Goal: Information Seeking & Learning: Learn about a topic

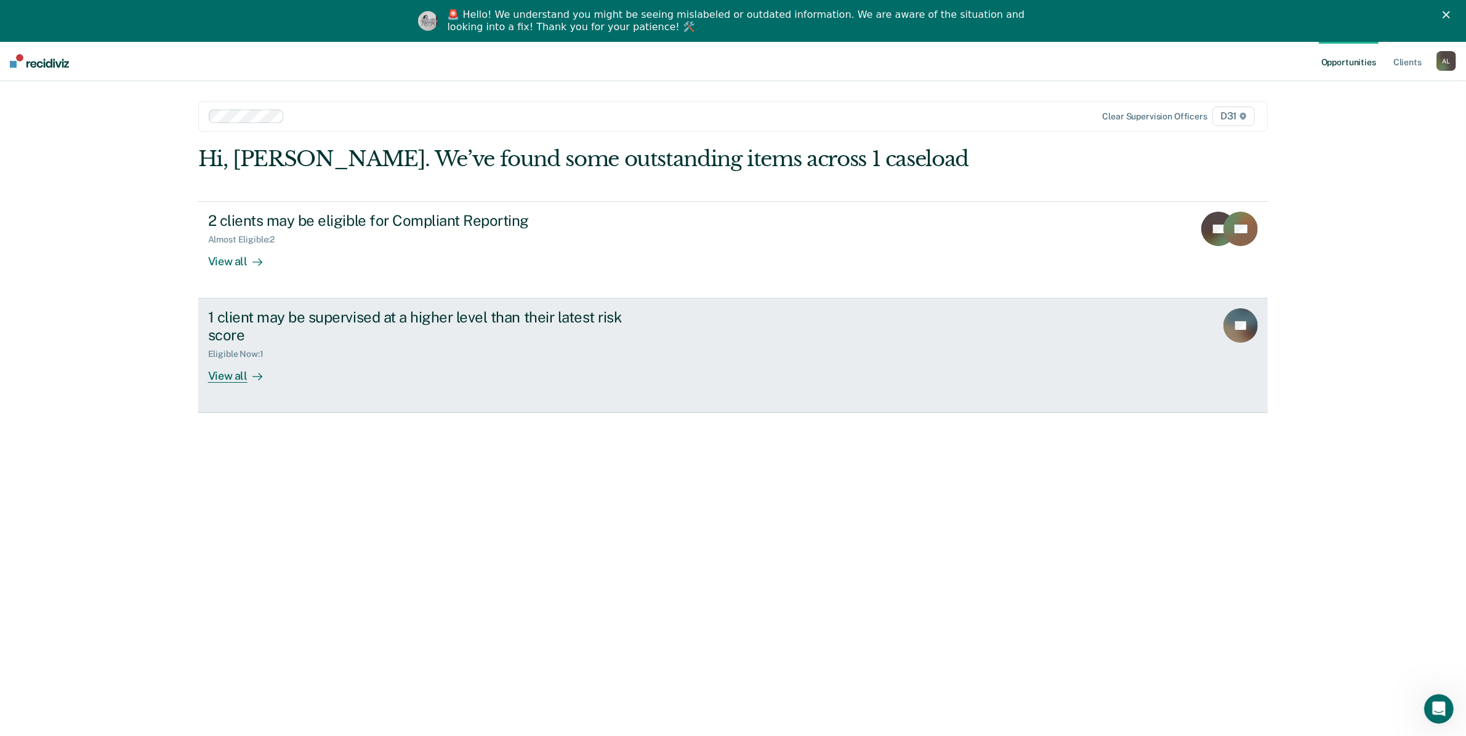
click at [225, 308] on div "1 client may be supervised at a higher level than their latest risk score" at bounding box center [424, 326] width 432 height 36
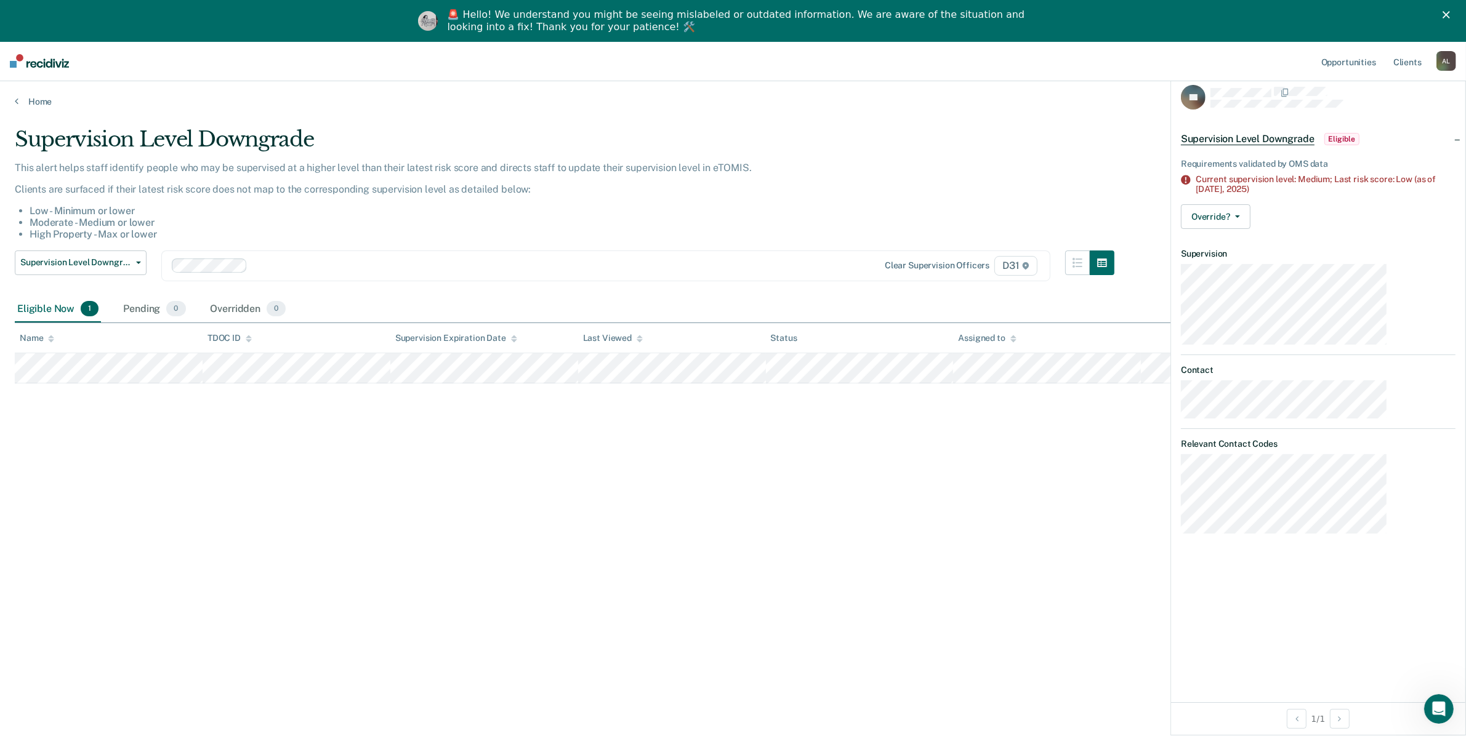
click at [47, 54] on img at bounding box center [39, 61] width 59 height 14
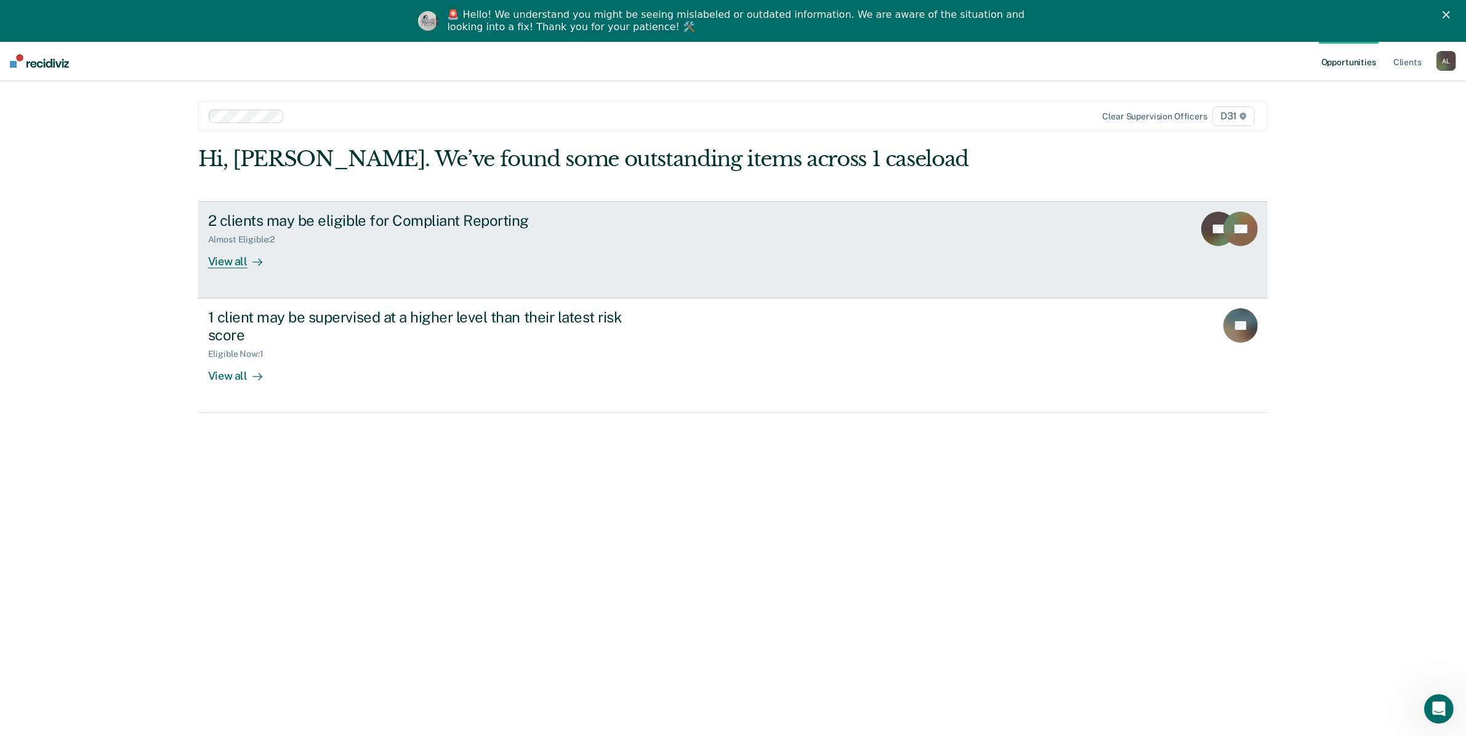
click at [246, 230] on div "Almost Eligible : 2" at bounding box center [424, 237] width 432 height 15
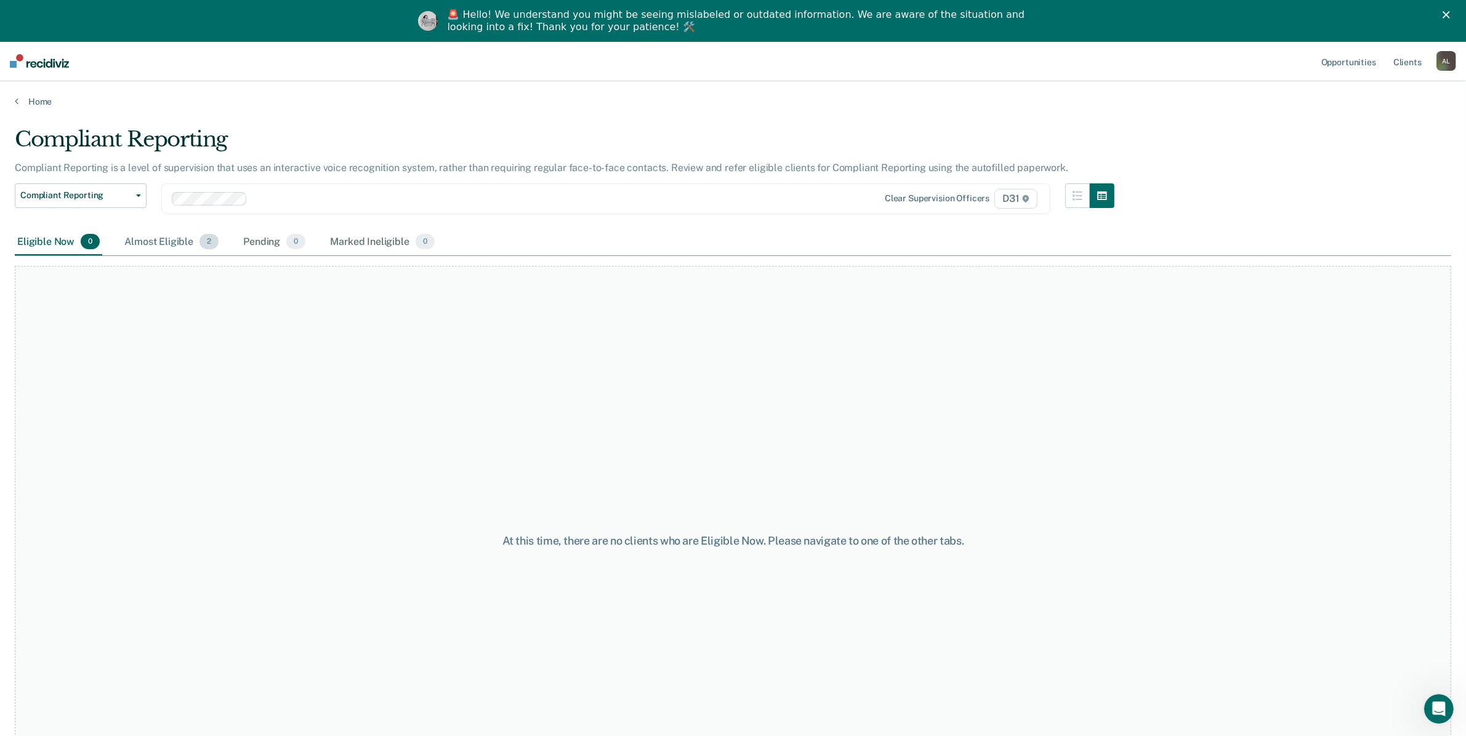
click at [134, 229] on div "Almost Eligible 2" at bounding box center [171, 242] width 99 height 27
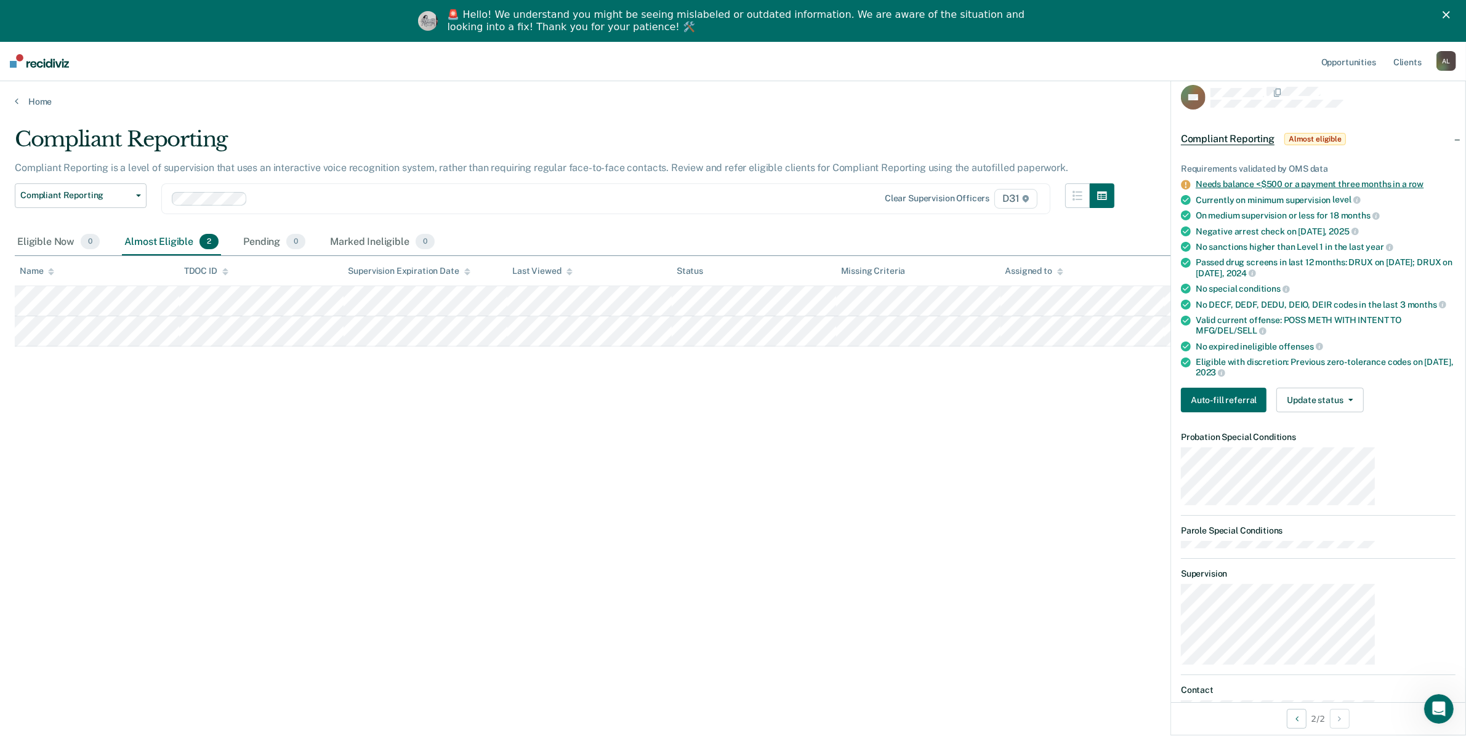
click at [1391, 179] on link "Needs balance <$500 or a payment three months in a row" at bounding box center [1310, 184] width 228 height 10
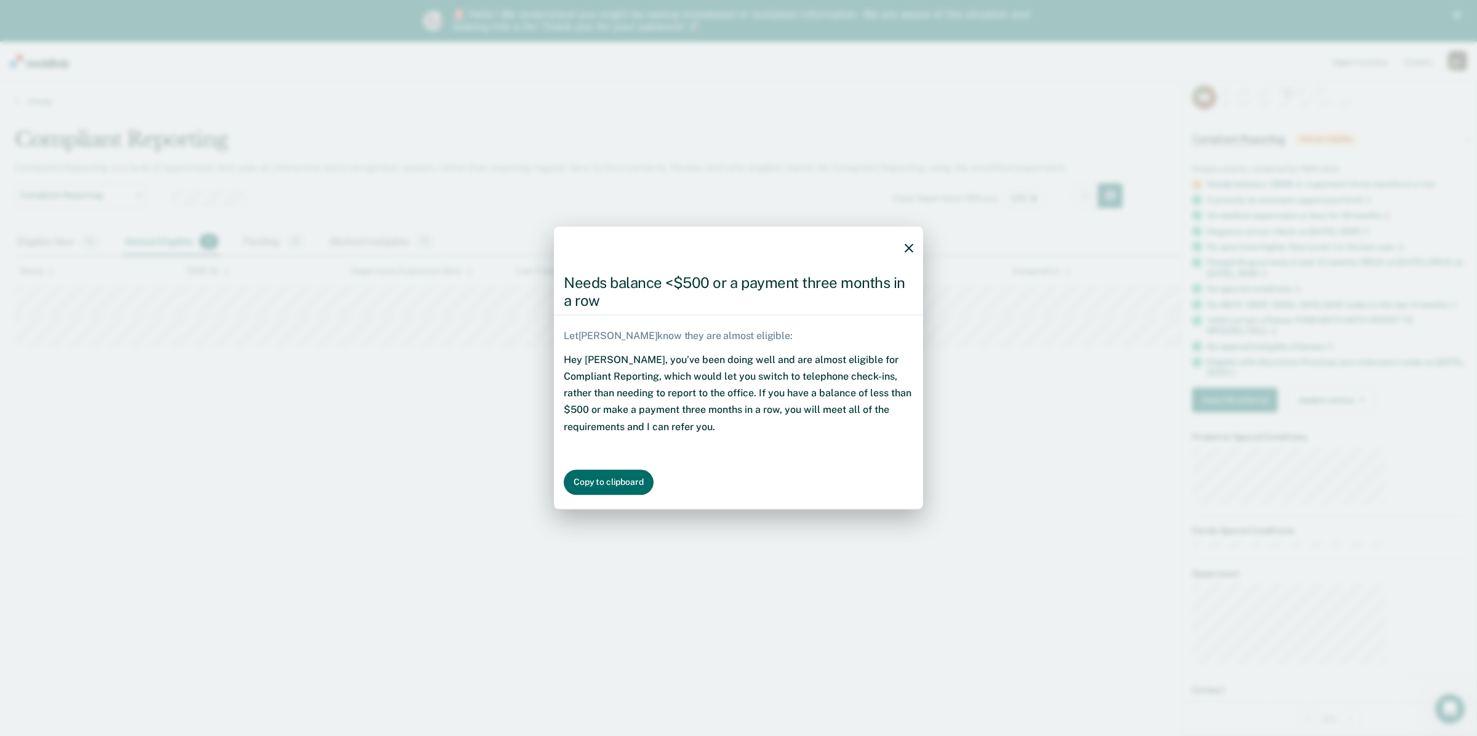
click at [905, 253] on icon "button" at bounding box center [909, 248] width 9 height 9
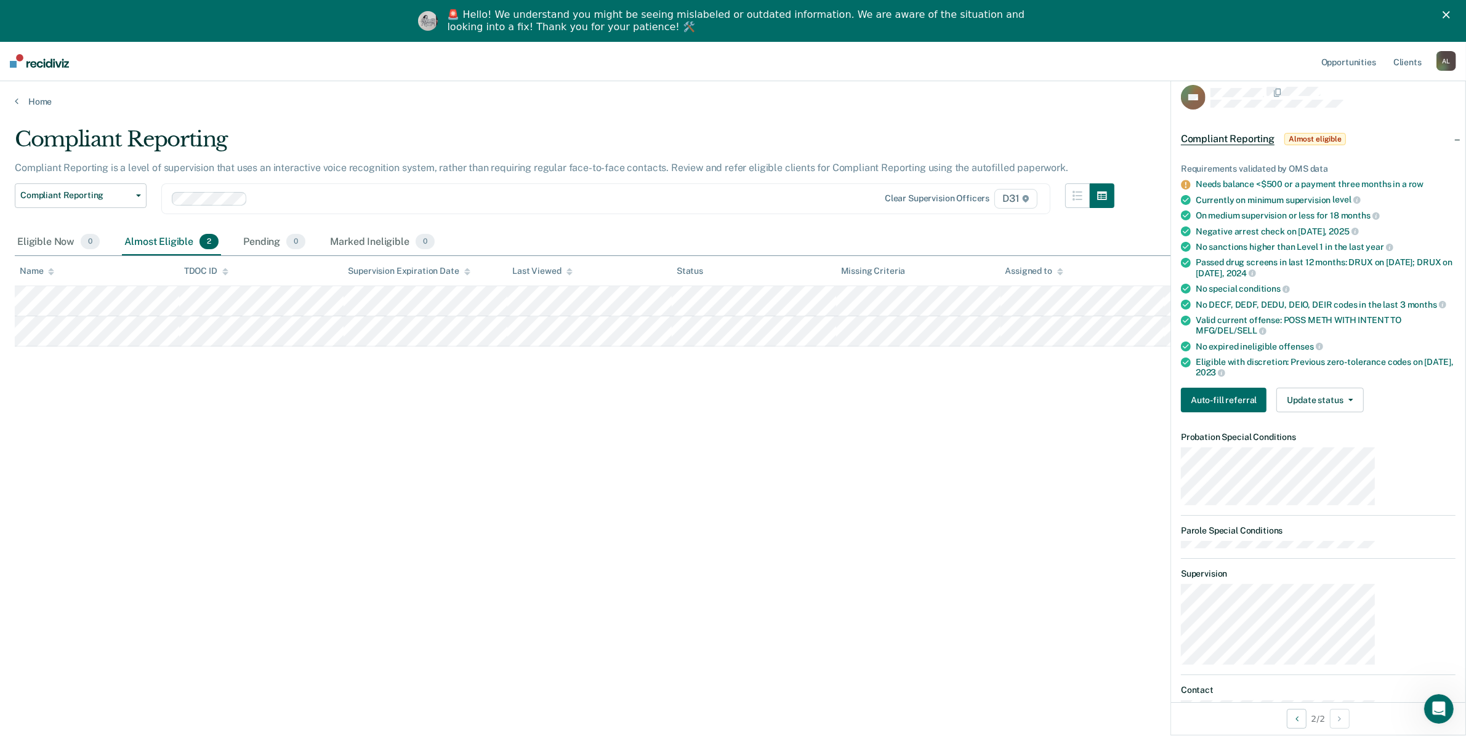
click at [99, 416] on div "Compliant Reporting Compliant Reporting is a level of supervision that uses an …" at bounding box center [733, 406] width 1436 height 559
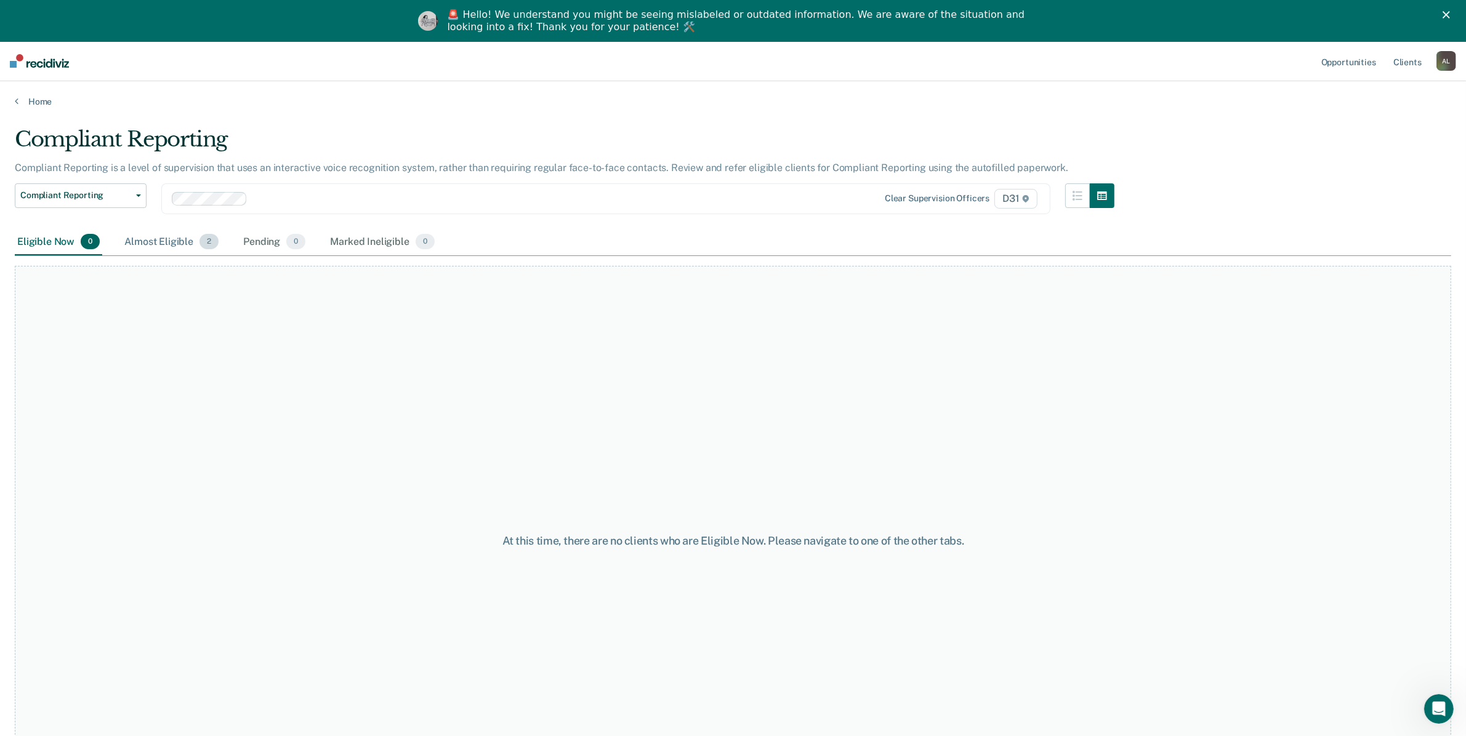
click at [122, 229] on div "Almost Eligible 2" at bounding box center [171, 242] width 99 height 27
